Goal: Check status: Check status

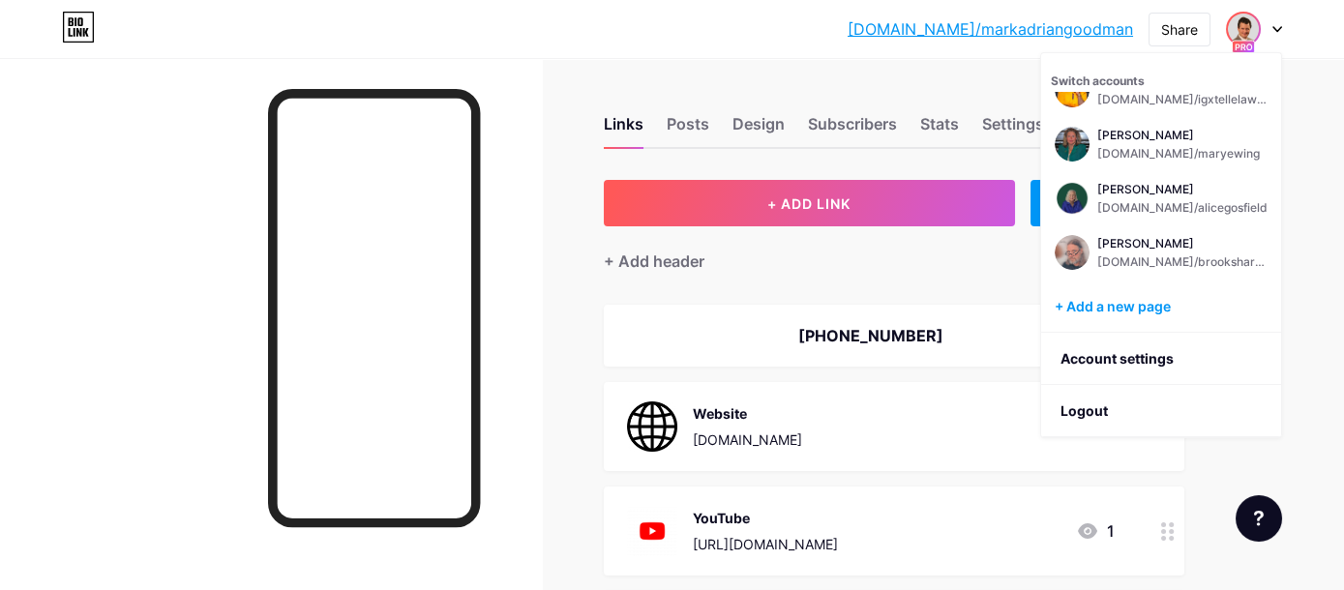
scroll to position [360, 0]
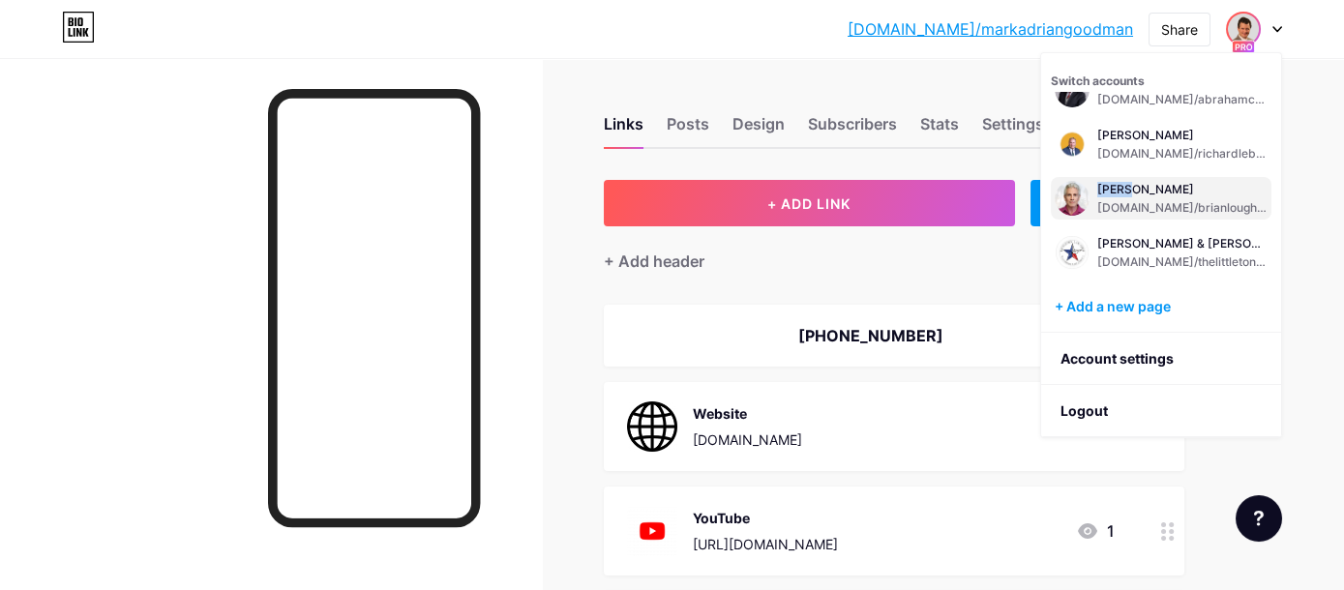
click at [1132, 200] on div "[DOMAIN_NAME]/brianloughrin" at bounding box center [1183, 207] width 170 height 15
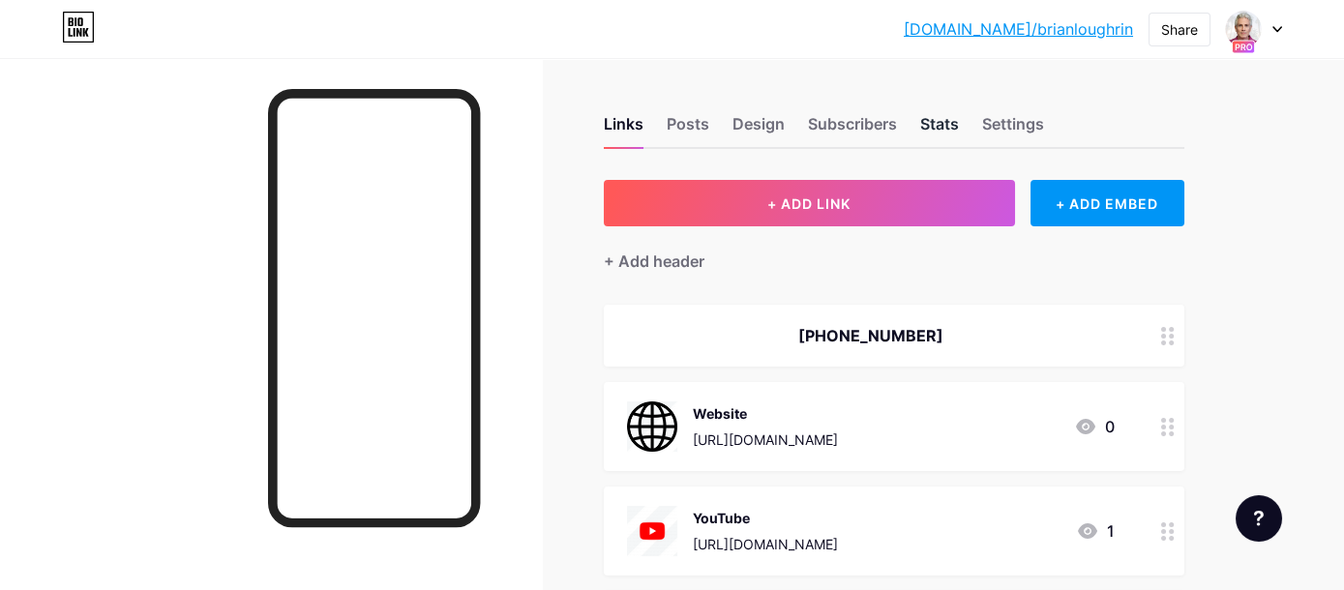
click at [934, 127] on div "Stats" at bounding box center [939, 129] width 39 height 35
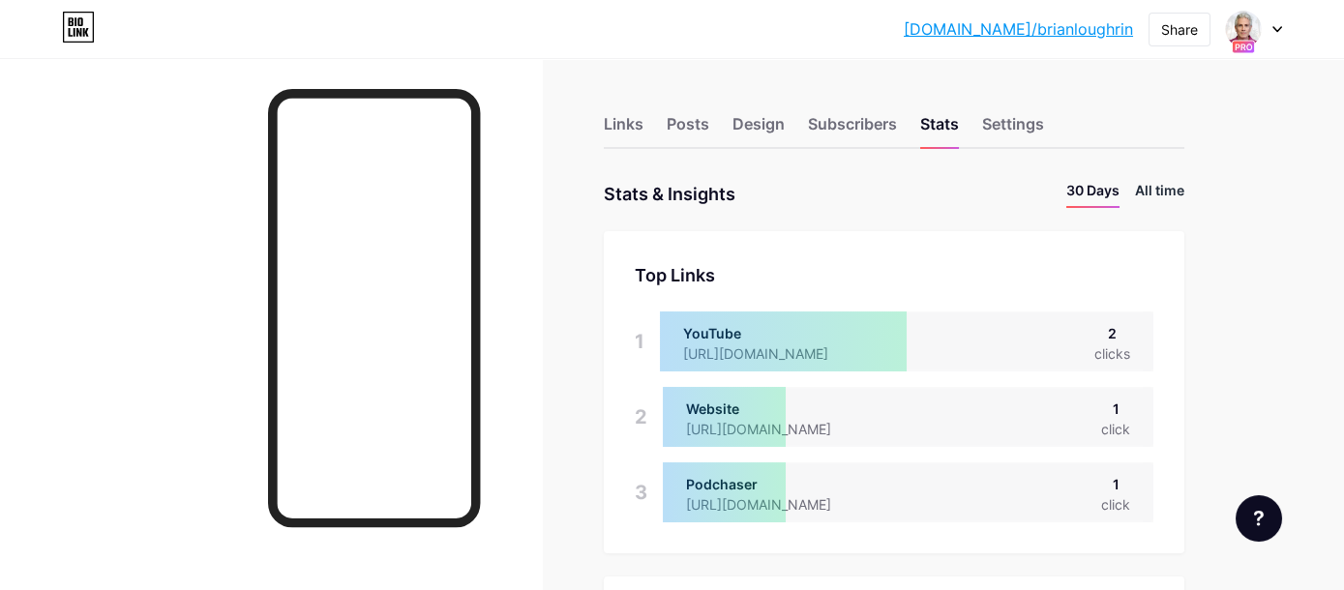
click at [1153, 196] on li "All time" at bounding box center [1159, 194] width 49 height 28
